Goal: Transaction & Acquisition: Obtain resource

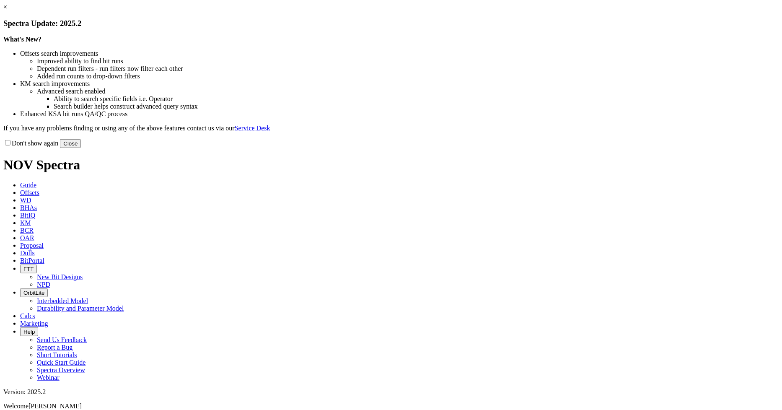
click at [81, 148] on button "Close" at bounding box center [70, 143] width 21 height 9
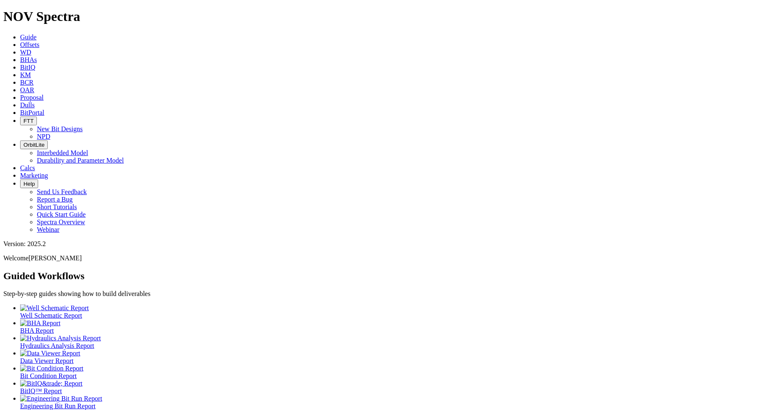
click at [39, 41] on span "Offsets" at bounding box center [29, 44] width 19 height 7
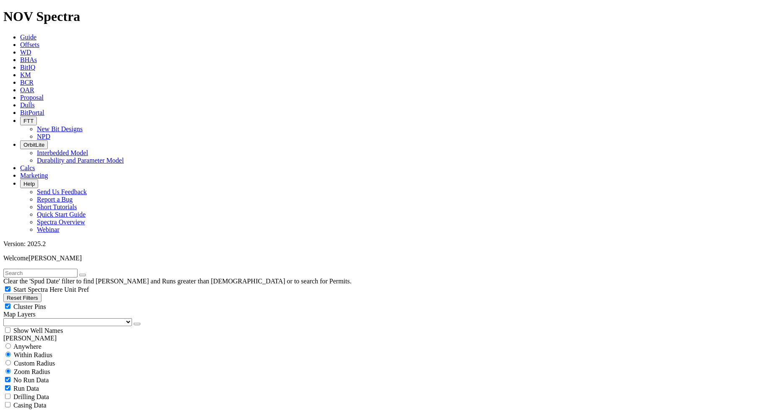
click at [68, 269] on input "text" at bounding box center [40, 273] width 74 height 9
type input "a320573"
click at [88, 274] on button "submit" at bounding box center [91, 275] width 7 height 3
click at [9, 342] on div "Anywhere" at bounding box center [390, 346] width 775 height 8
radio input "true"
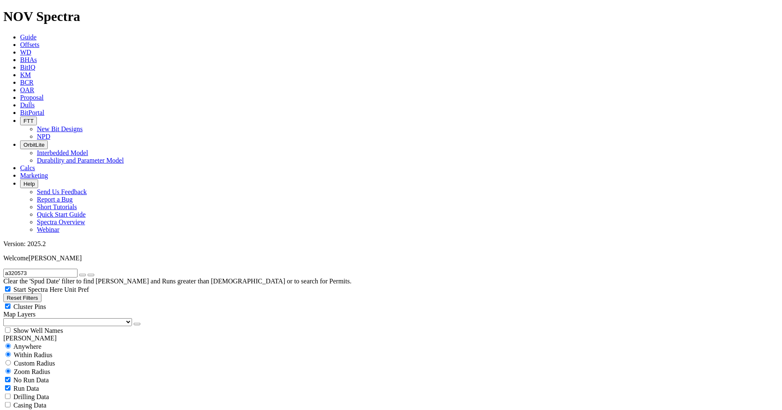
radio input "false"
click at [83, 275] on icon "button" at bounding box center [83, 275] width 0 height 0
radio input "false"
radio input "true"
click at [65, 269] on input "text" at bounding box center [40, 273] width 74 height 9
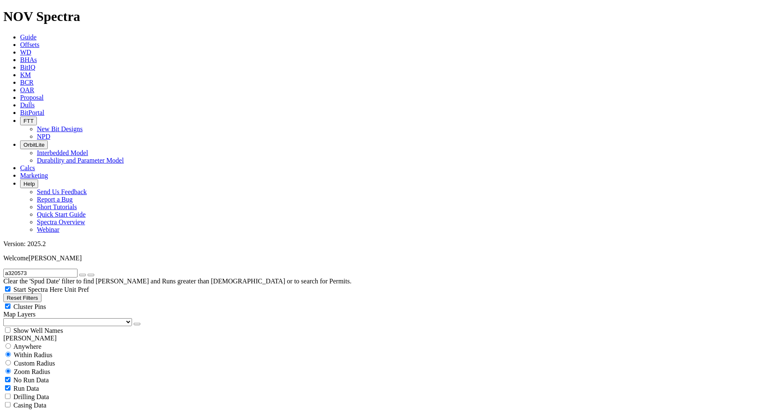
type input "a320573"
click at [11, 343] on input "radio" at bounding box center [7, 345] width 5 height 5
radio input "true"
radio input "false"
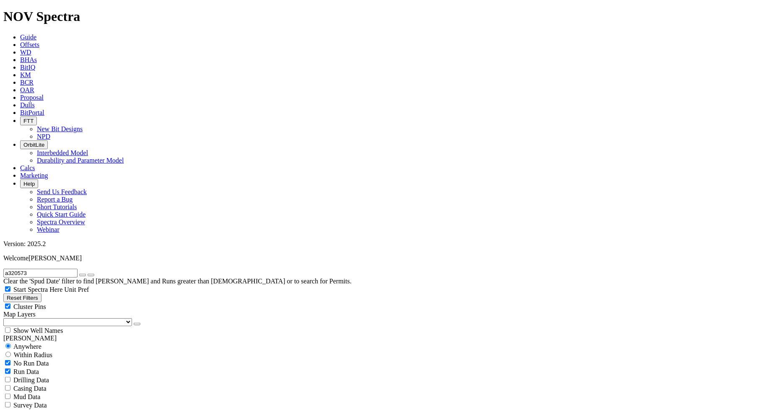
radio input "false"
radio input "true"
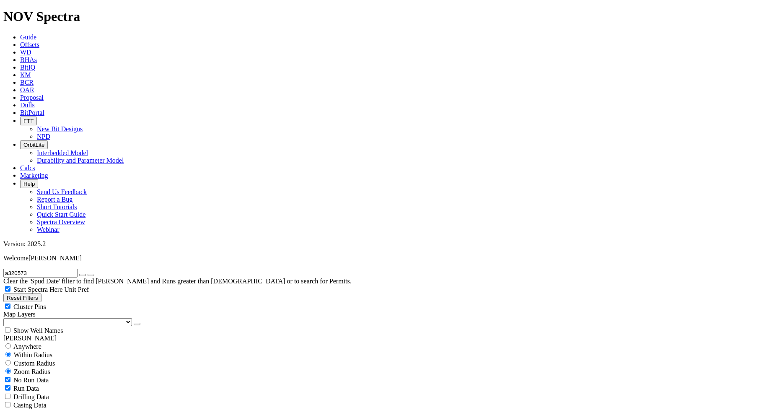
select select "10.625"
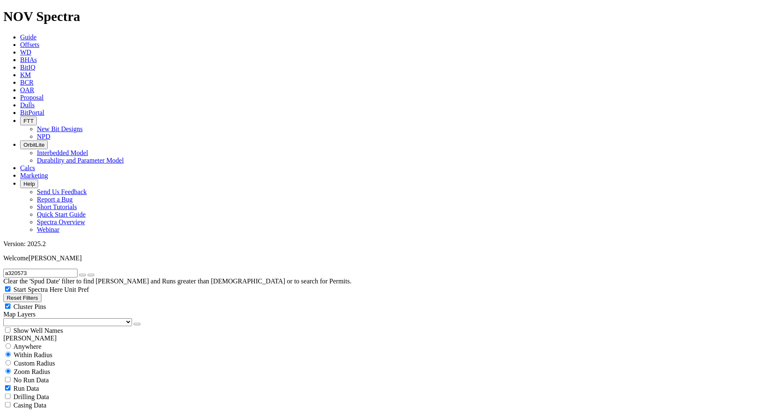
checkbox input "false"
select select "? number:10.625 ?"
click at [83, 275] on icon "button" at bounding box center [83, 275] width 0 height 0
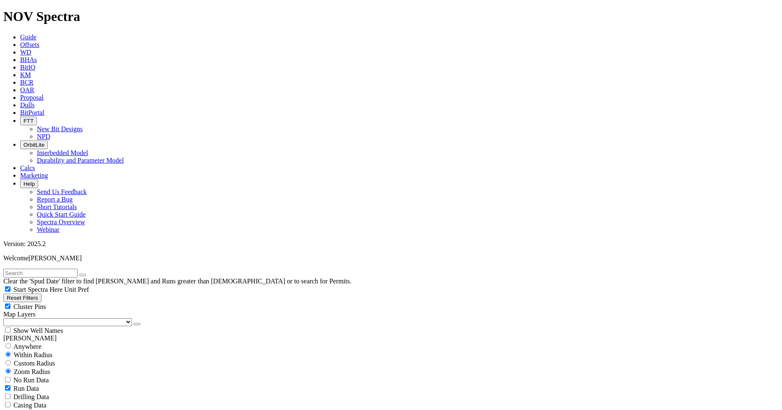
scroll to position [886, 0]
click at [85, 302] on div "Cluster Pins" at bounding box center [390, 306] width 775 height 8
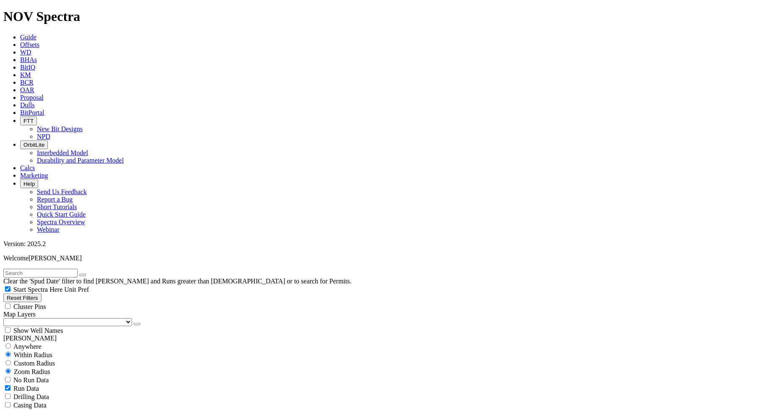
checkbox input "false"
select select
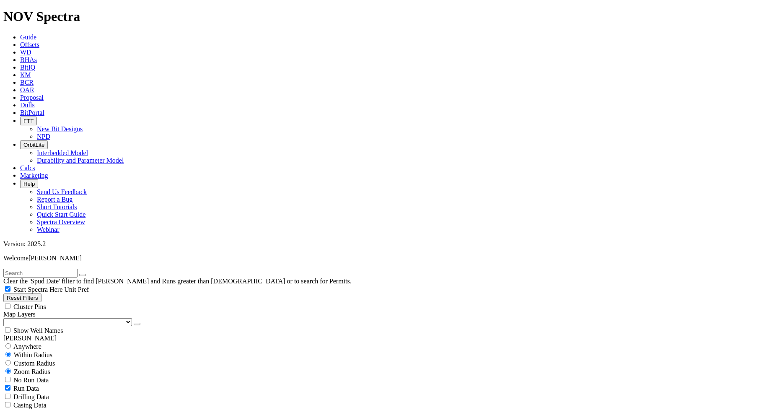
scroll to position [1488, 0]
click at [83, 326] on div "Show Well Names" at bounding box center [390, 330] width 775 height 8
checkbox input "true"
